Goal: Navigation & Orientation: Find specific page/section

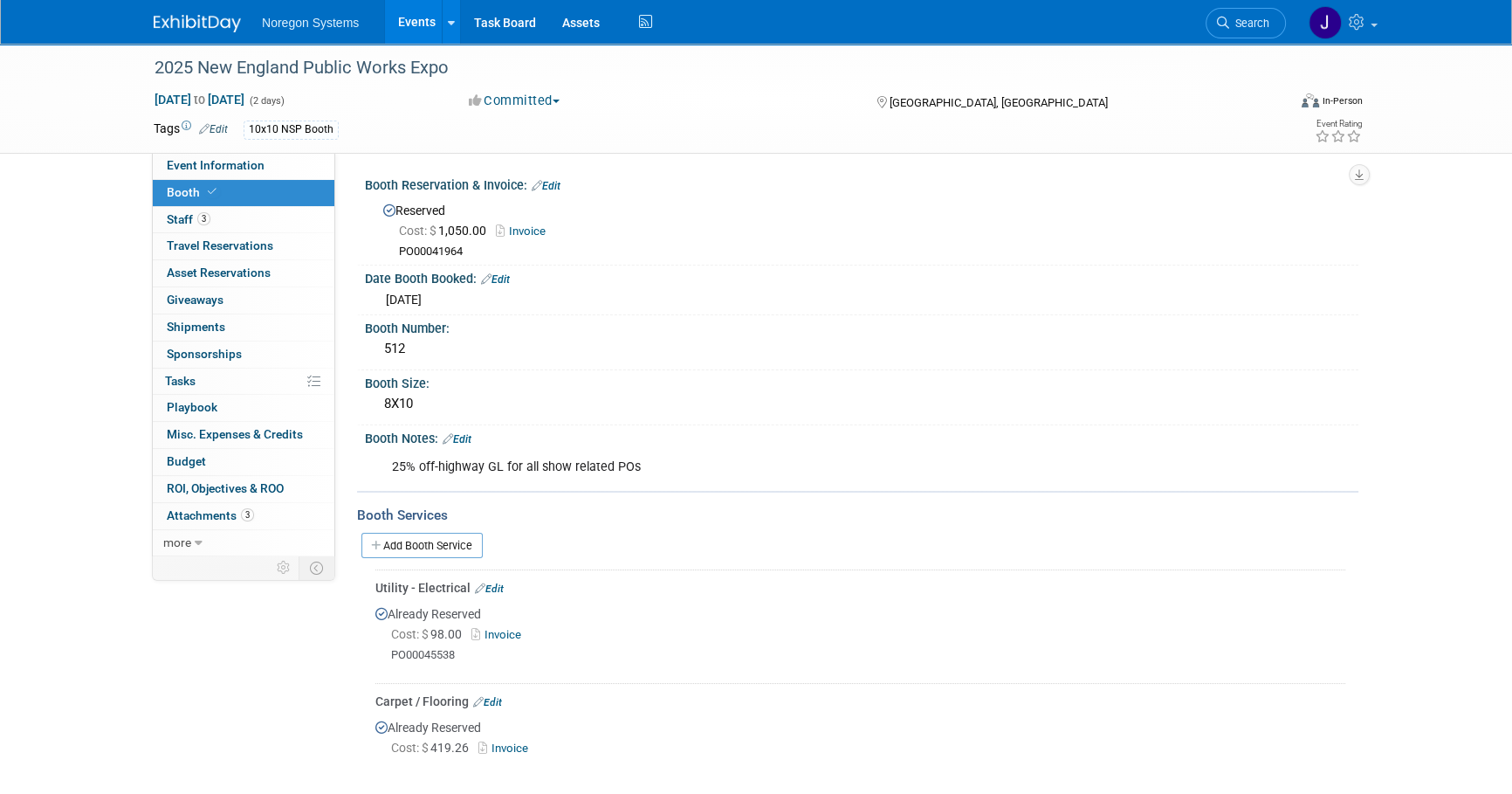
click at [187, 27] on img at bounding box center [197, 23] width 88 height 17
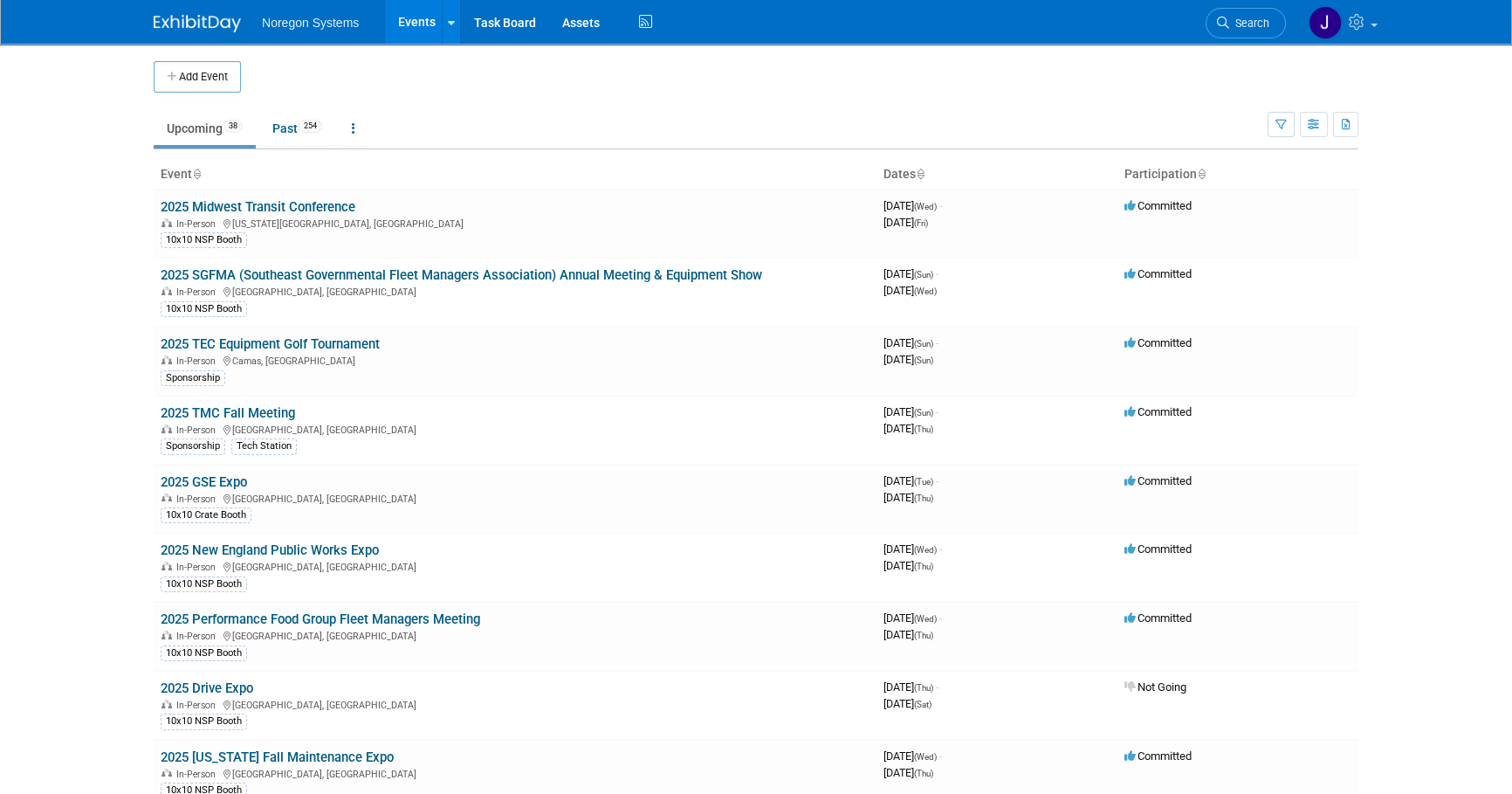
click at [738, 88] on td at bounding box center [770, 77] width 1059 height 31
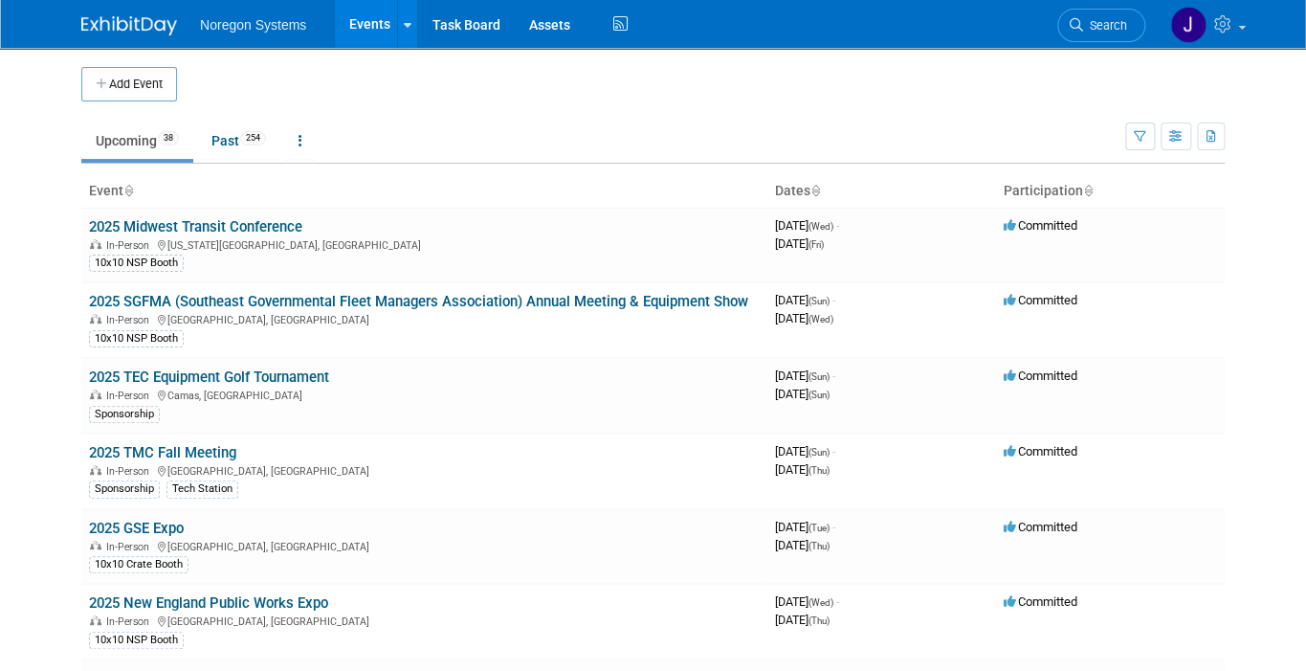
click at [226, 27] on span "Noregon Systems" at bounding box center [253, 24] width 106 height 15
click at [135, 28] on img at bounding box center [129, 25] width 96 height 19
click at [220, 138] on link "Past 254" at bounding box center [238, 140] width 83 height 36
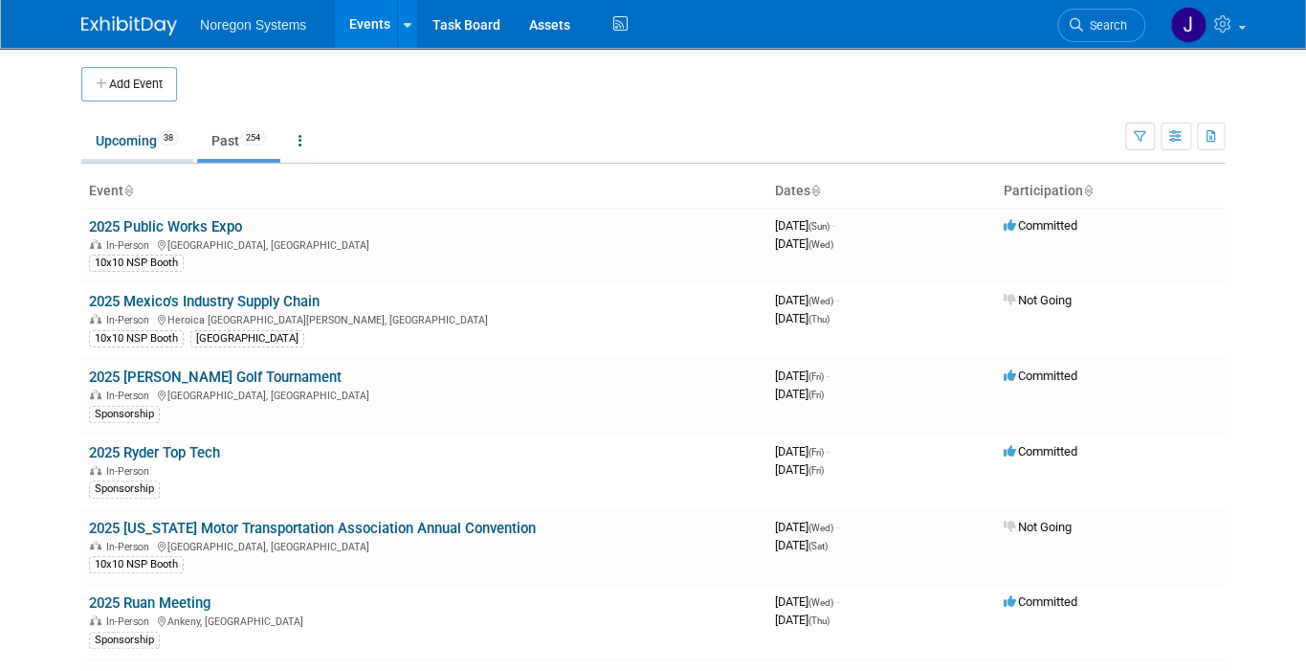
click at [113, 146] on link "Upcoming 38" at bounding box center [137, 140] width 112 height 36
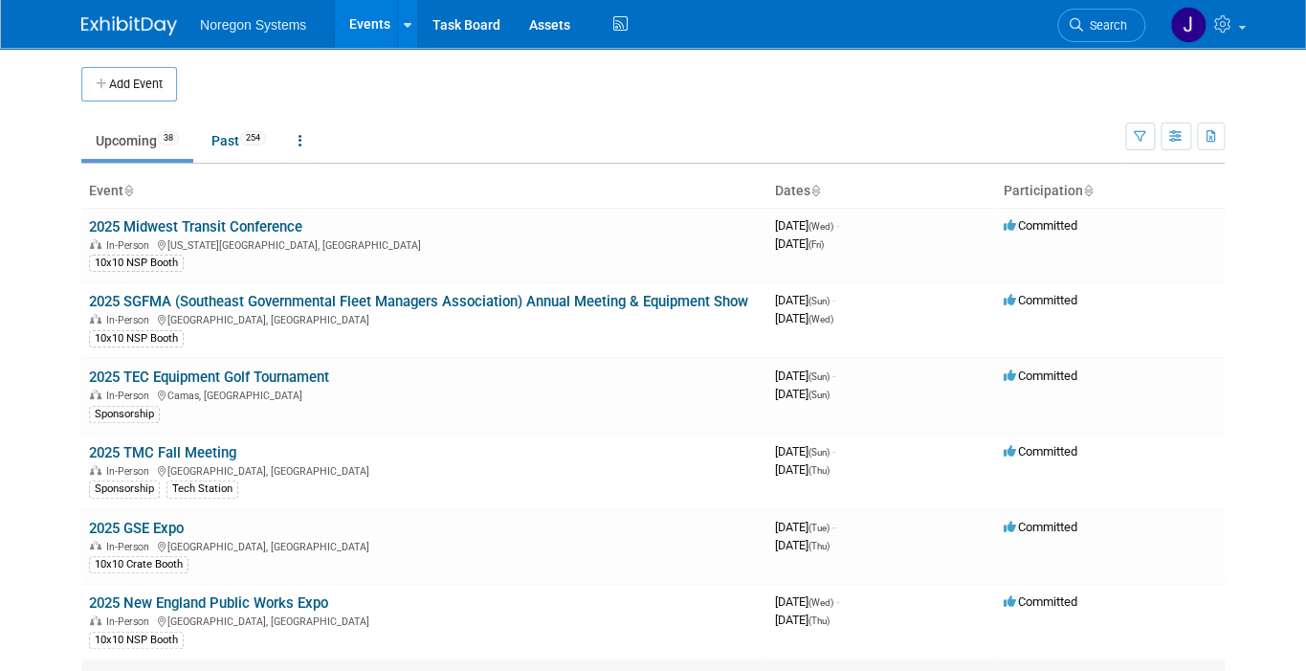
click at [300, 670] on link "2025 Performance Food Group Fleet Managers Meeting" at bounding box center [264, 678] width 350 height 17
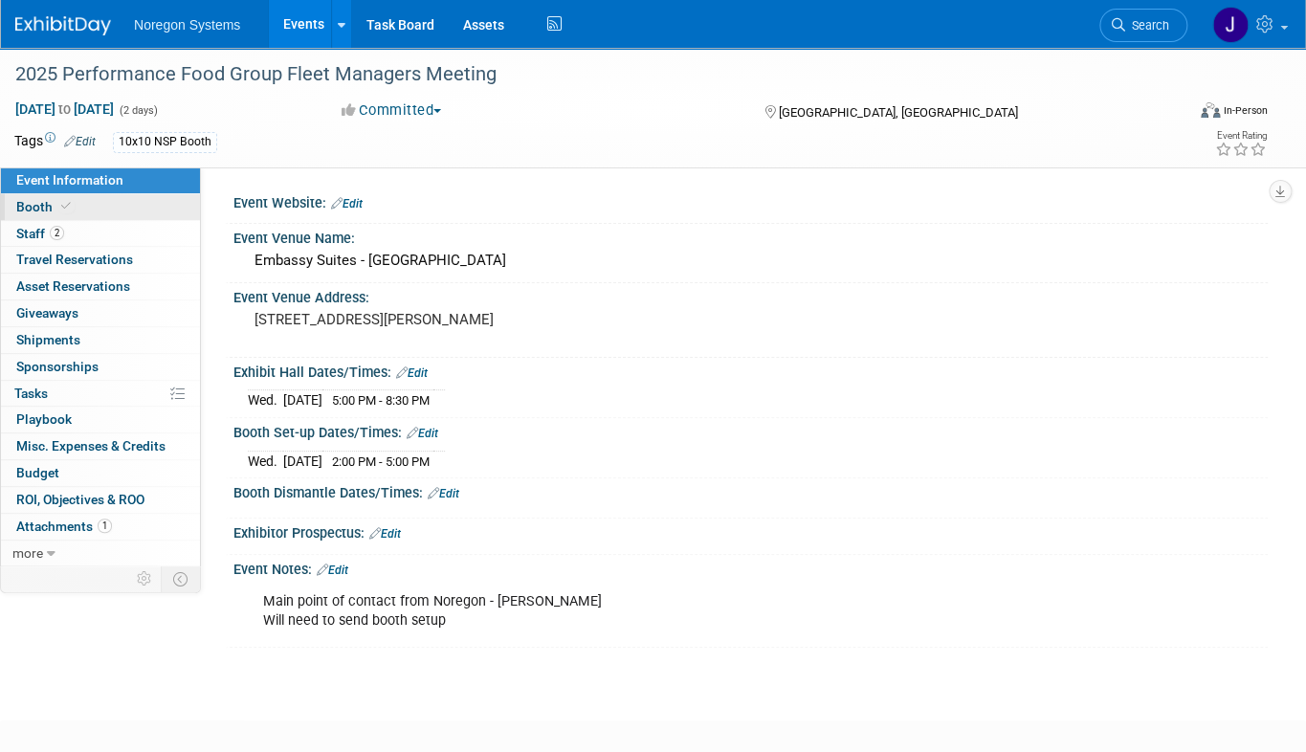
click at [100, 204] on link "Booth" at bounding box center [100, 207] width 199 height 26
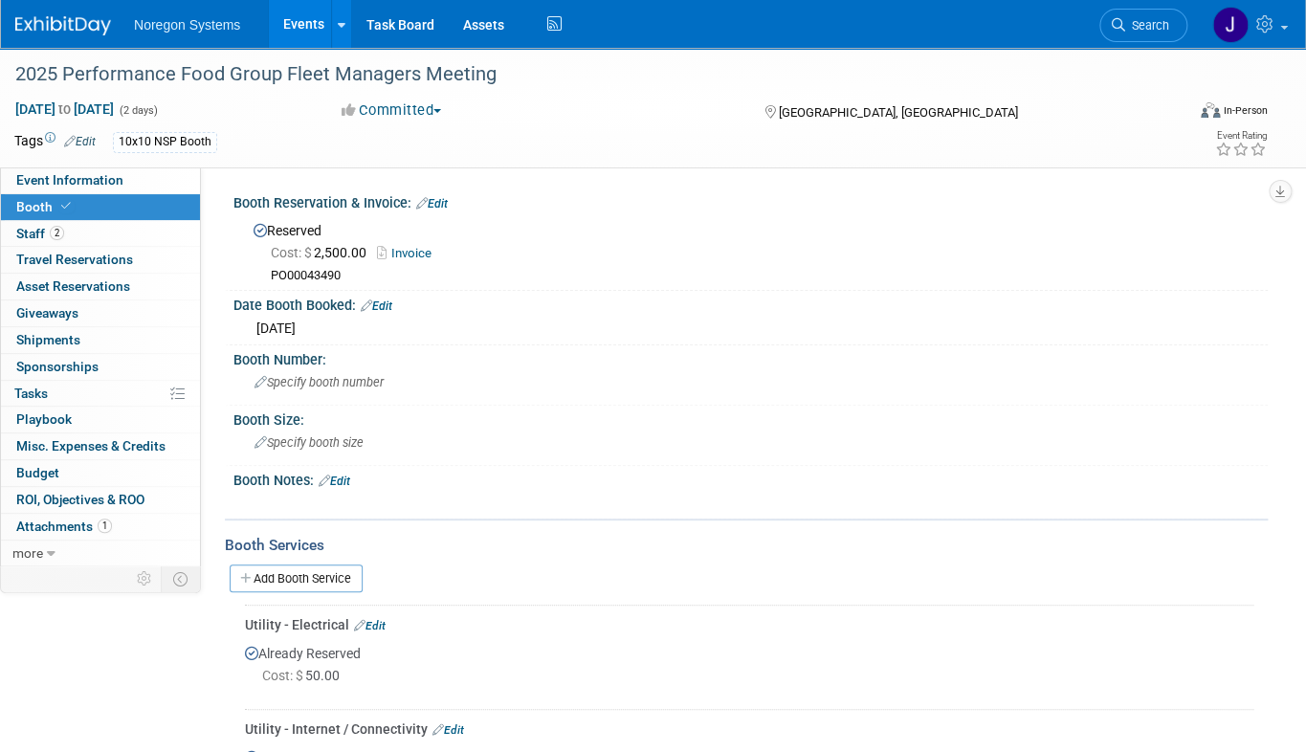
click at [82, 13] on link at bounding box center [74, 16] width 119 height 15
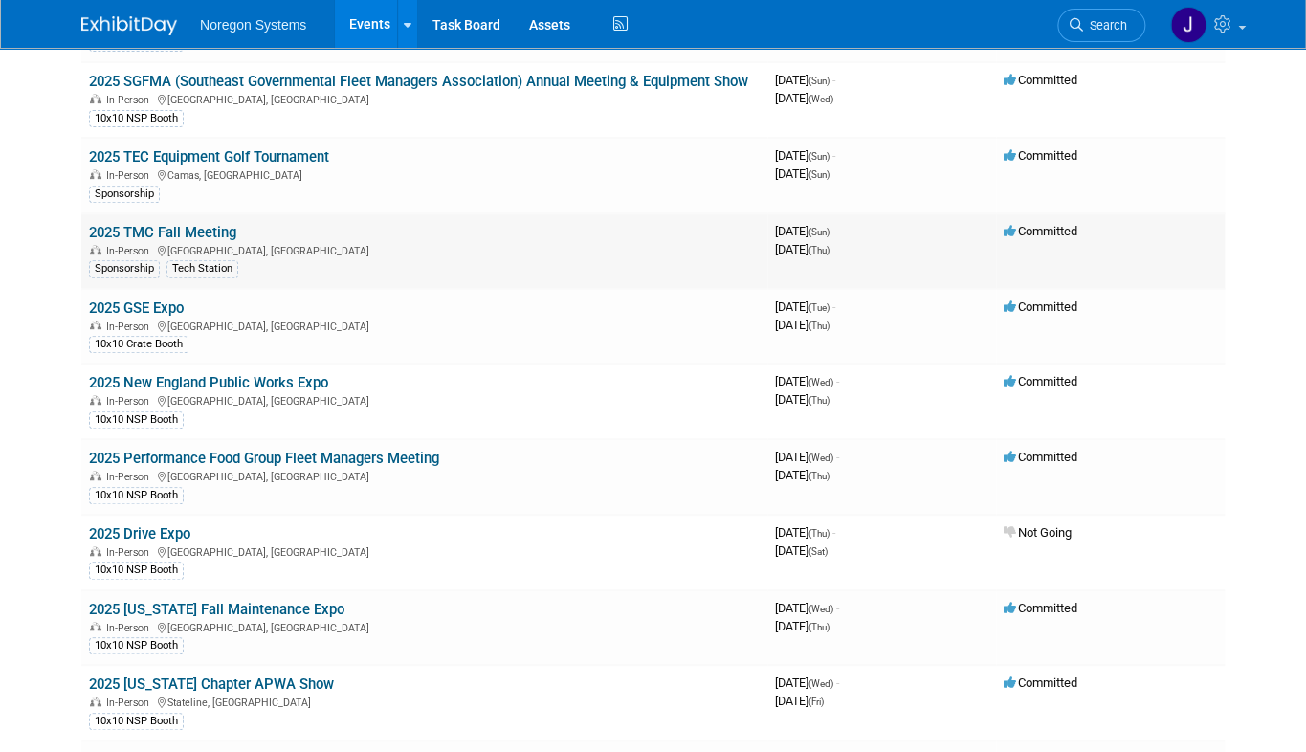
scroll to position [260, 0]
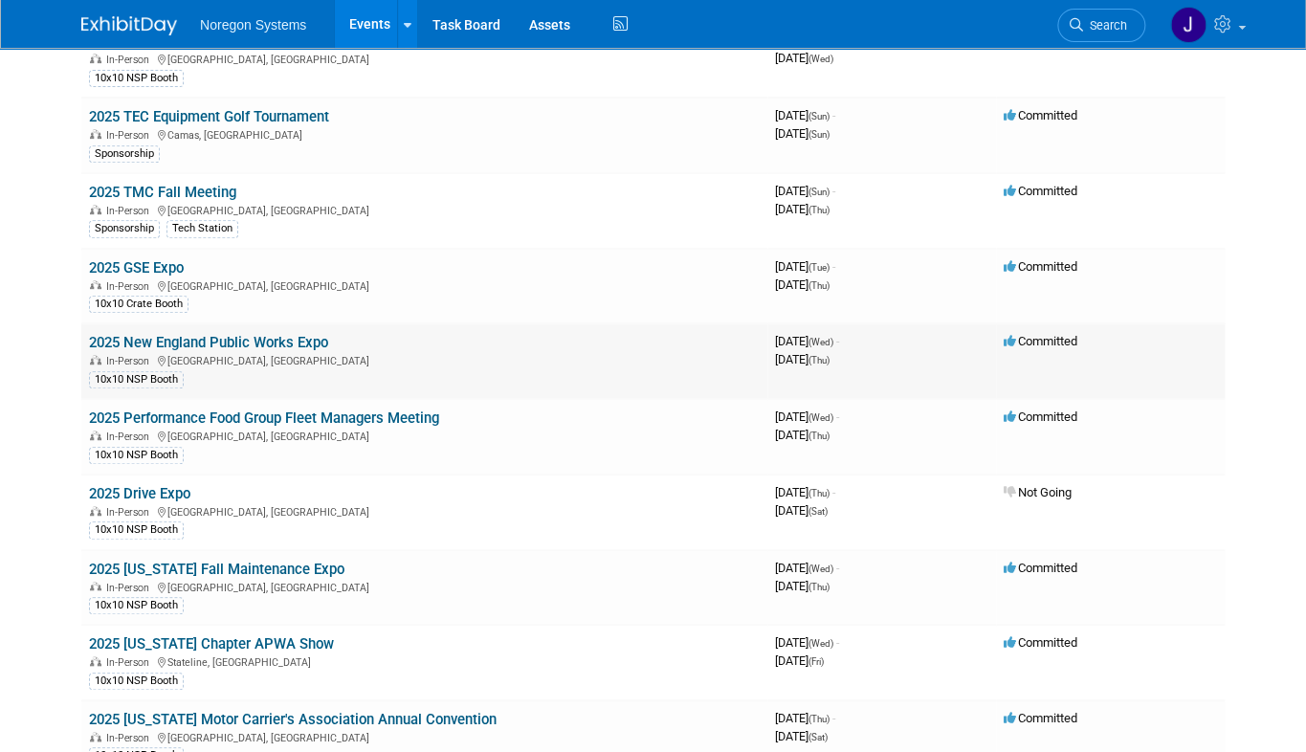
click at [272, 343] on link "2025 New England Public Works Expo" at bounding box center [208, 342] width 239 height 17
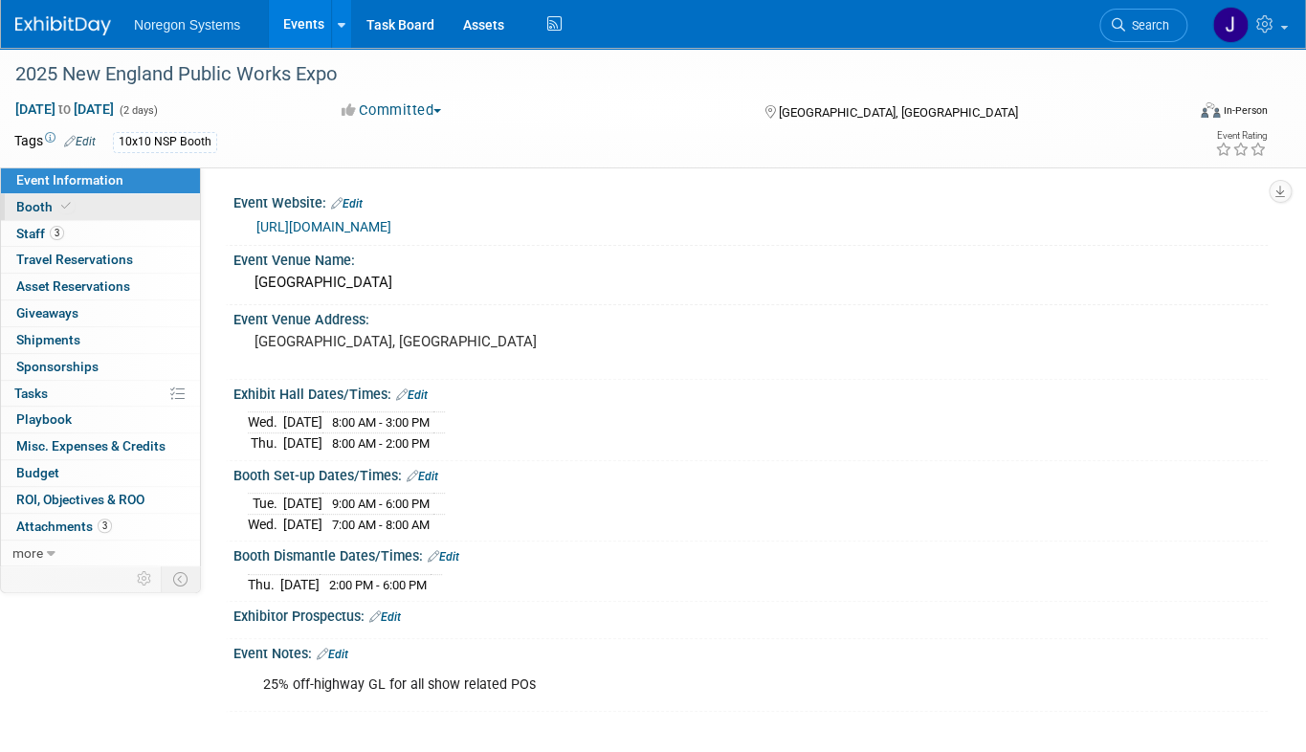
click at [96, 210] on link "Booth" at bounding box center [100, 207] width 199 height 26
